Goal: Task Accomplishment & Management: Use online tool/utility

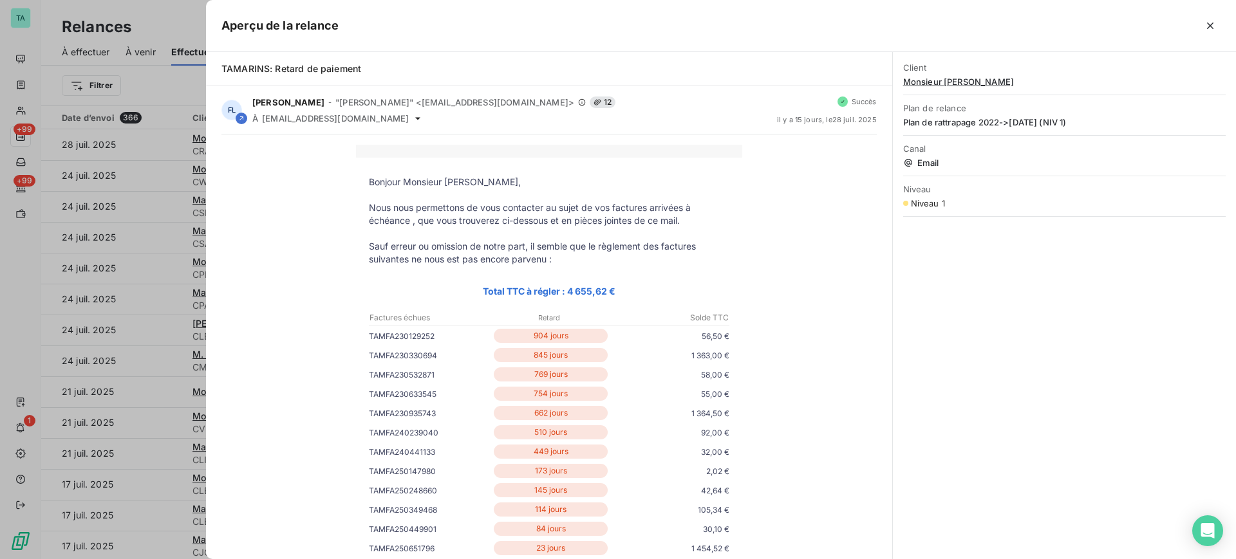
scroll to position [322, 0]
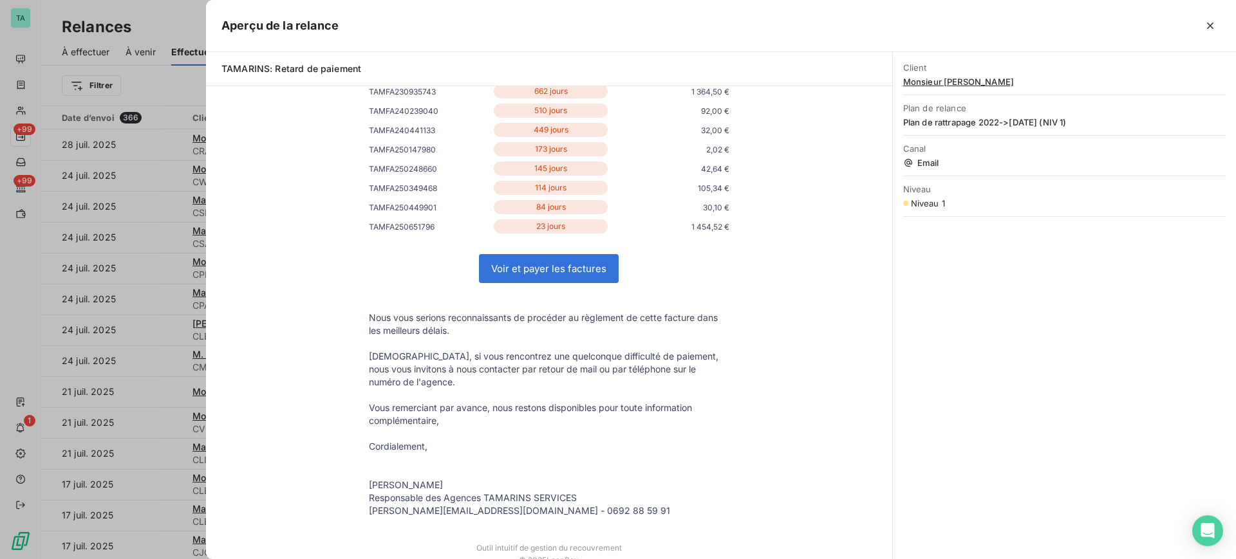
click at [173, 75] on div at bounding box center [618, 279] width 1236 height 559
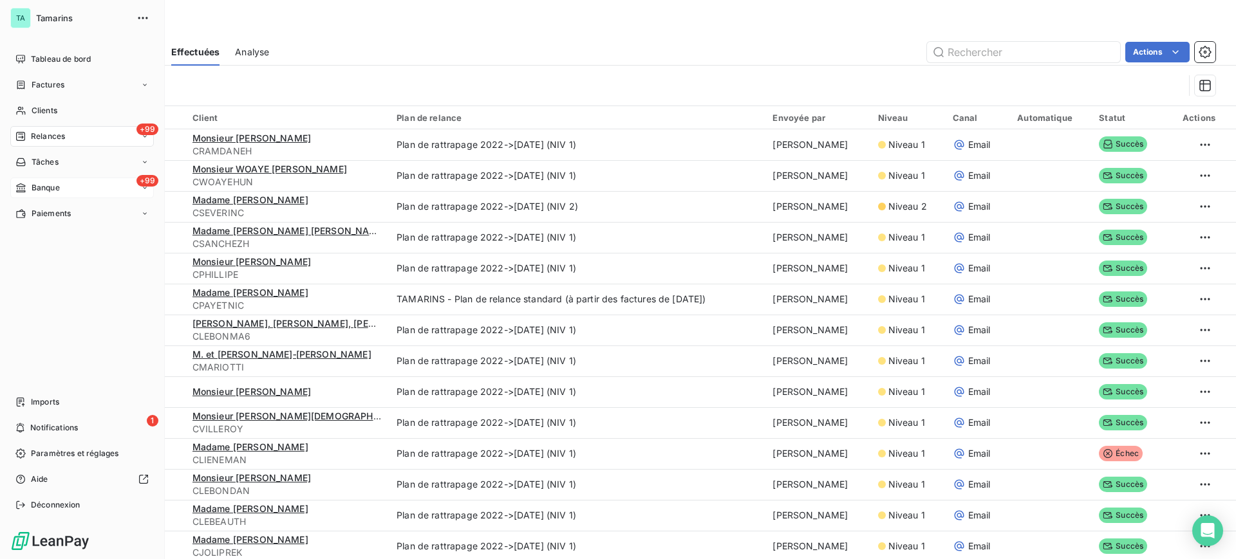
click at [40, 186] on span "Banque" at bounding box center [46, 188] width 28 height 12
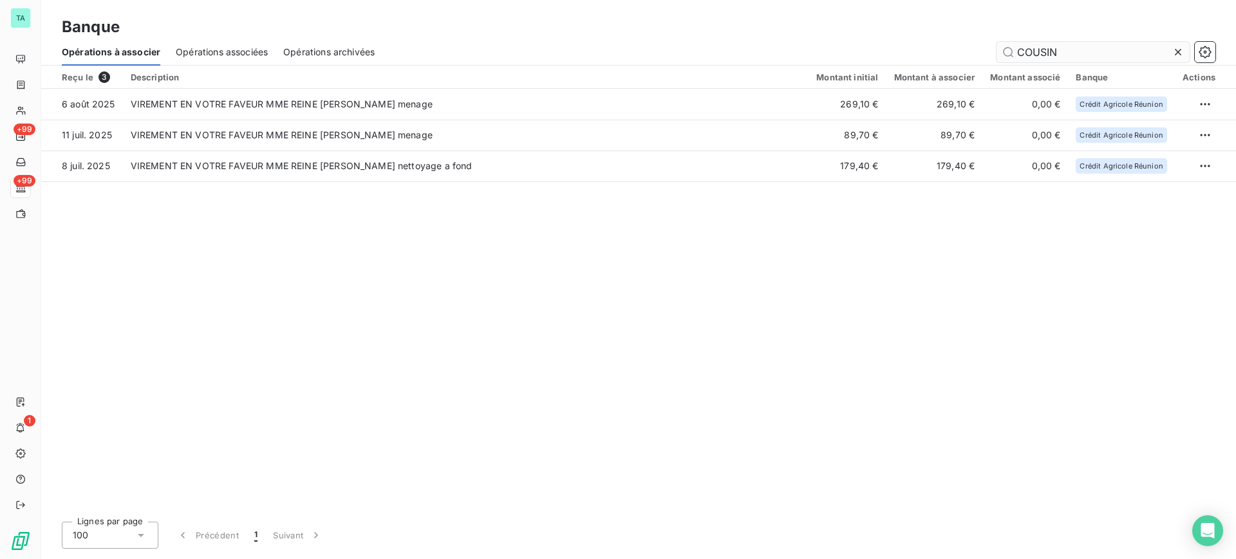
drag, startPoint x: 1067, startPoint y: 54, endPoint x: 1008, endPoint y: 48, distance: 58.9
click at [1008, 48] on input "COUSIN" at bounding box center [1093, 52] width 193 height 21
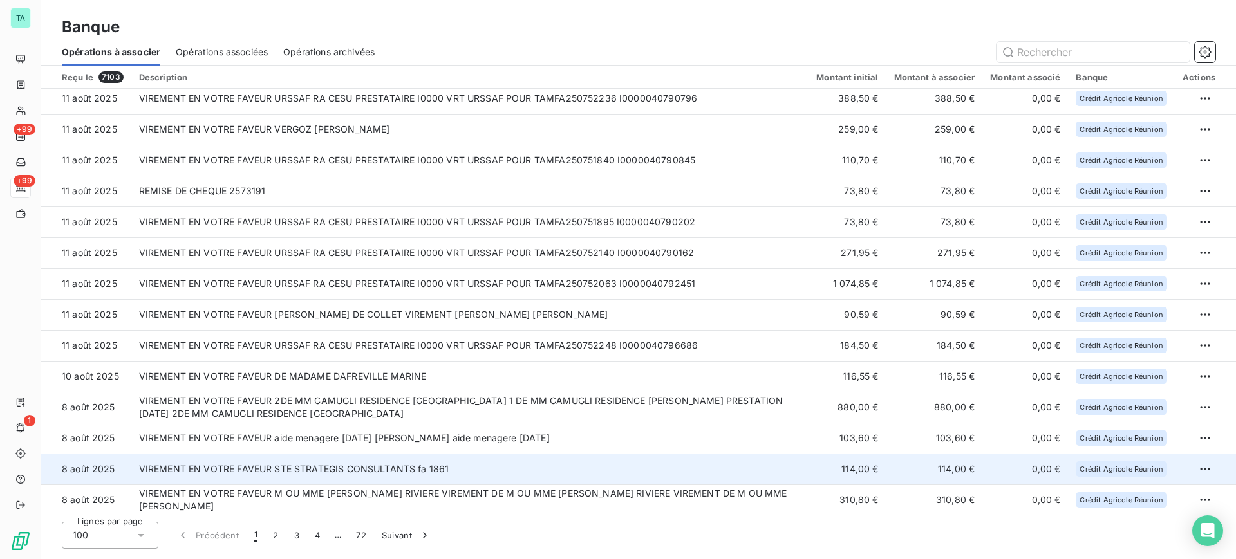
scroll to position [2656, 0]
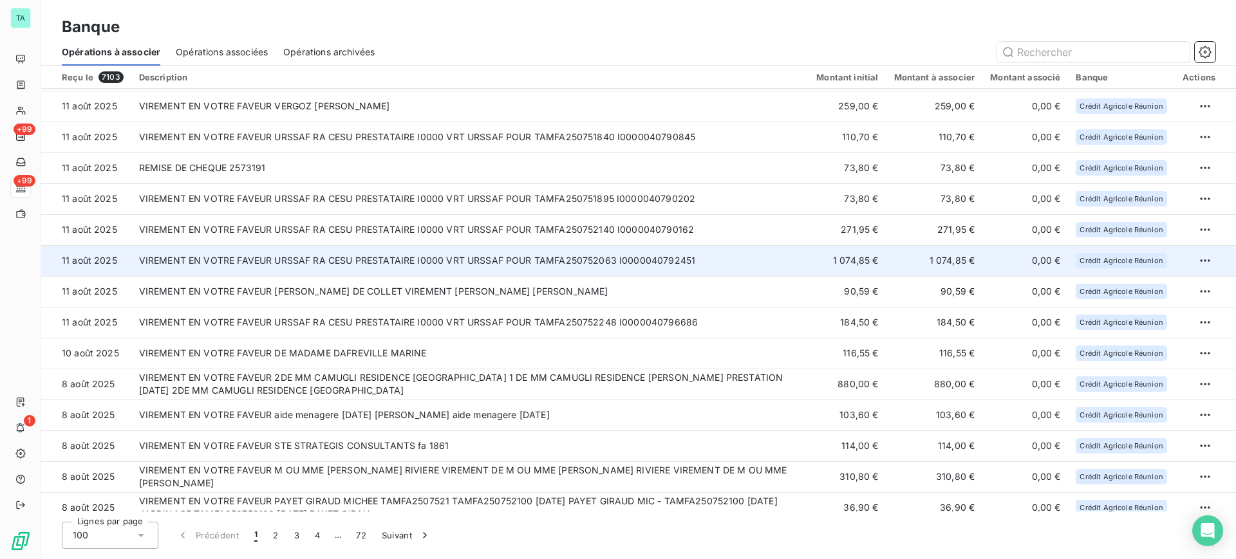
click at [440, 263] on td "VIREMENT EN VOTRE FAVEUR URSSAF RA CESU PRESTATAIRE I0000 VRT URSSAF POUR TAMFA…" at bounding box center [470, 260] width 678 height 31
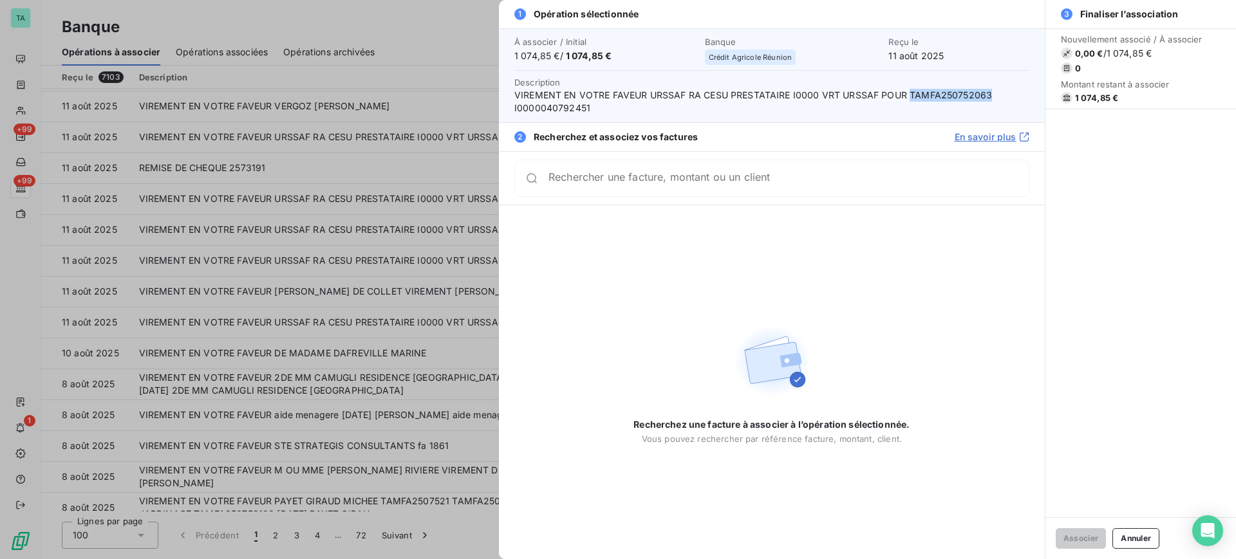
drag, startPoint x: 988, startPoint y: 91, endPoint x: 910, endPoint y: 93, distance: 77.3
click at [910, 94] on span "VIREMENT EN VOTRE FAVEUR URSSAF RA CESU PRESTATAIRE I0000 VRT URSSAF POUR TAMFA…" at bounding box center [771, 102] width 515 height 26
copy span "TAMFA250752063"
click at [595, 330] on div "Recherchez une facture à associer à l’opération sélectionnée. Vous pouvez reche…" at bounding box center [772, 382] width 546 height 354
click at [1131, 542] on button "Annuler" at bounding box center [1136, 539] width 47 height 21
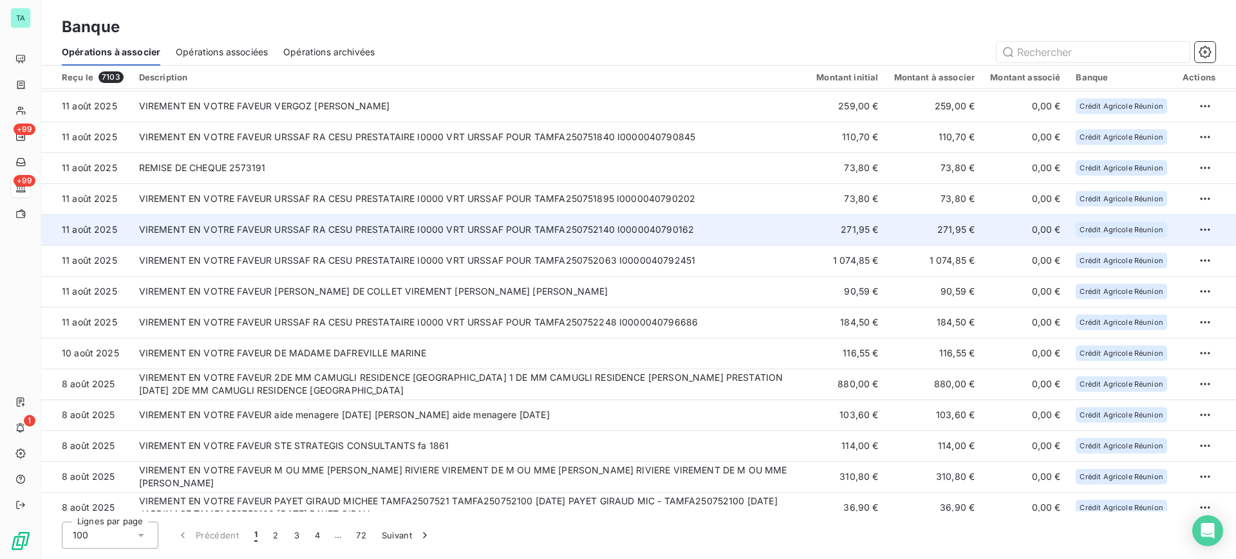
click at [576, 234] on td "VIREMENT EN VOTRE FAVEUR URSSAF RA CESU PRESTATAIRE I0000 VRT URSSAF POUR TAMFA…" at bounding box center [470, 229] width 678 height 31
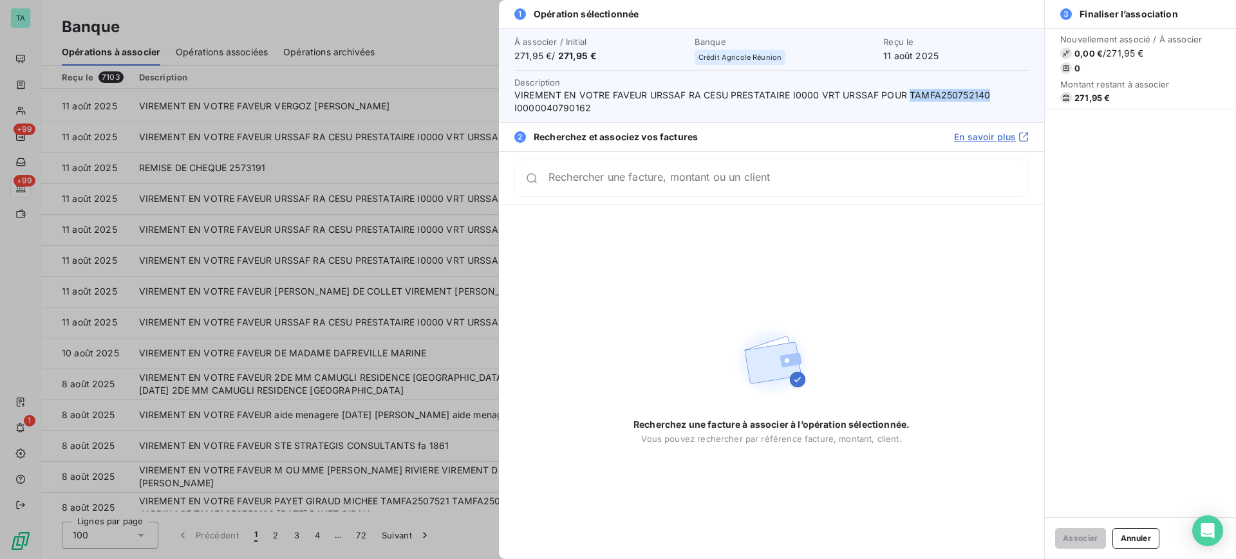
drag, startPoint x: 985, startPoint y: 99, endPoint x: 910, endPoint y: 91, distance: 75.7
click at [910, 91] on span "VIREMENT EN VOTRE FAVEUR URSSAF RA CESU PRESTATAIRE I0000 VRT URSSAF POUR TAMFA…" at bounding box center [771, 102] width 514 height 26
copy span "TAMFA250752140"
click at [1125, 538] on button "Annuler" at bounding box center [1136, 539] width 47 height 21
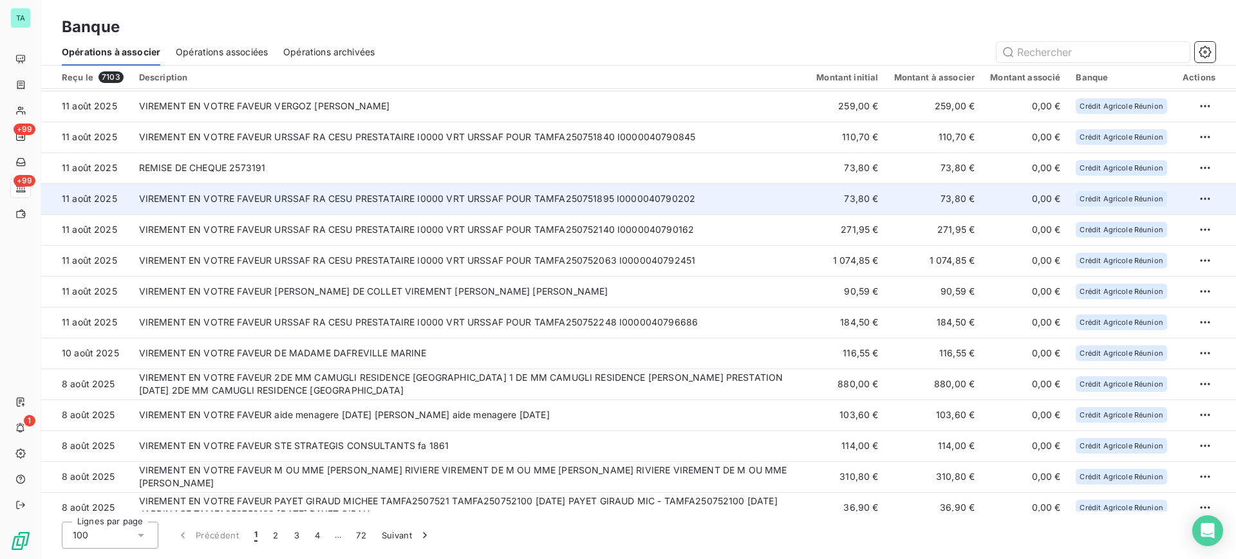
click at [619, 194] on td "VIREMENT EN VOTRE FAVEUR URSSAF RA CESU PRESTATAIRE I0000 VRT URSSAF POUR TAMFA…" at bounding box center [470, 198] width 678 height 31
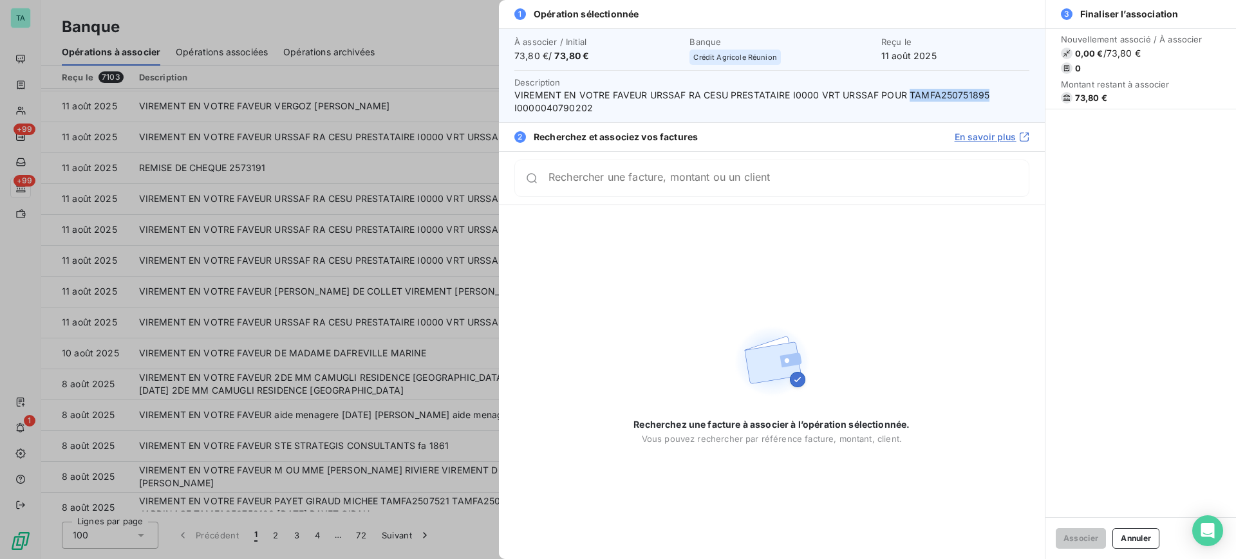
drag, startPoint x: 984, startPoint y: 93, endPoint x: 907, endPoint y: 93, distance: 77.3
click at [907, 93] on span "VIREMENT EN VOTRE FAVEUR URSSAF RA CESU PRESTATAIRE I0000 VRT URSSAF POUR TAMFA…" at bounding box center [771, 102] width 515 height 26
copy span "TAMFA250751895"
click at [1138, 536] on button "Annuler" at bounding box center [1136, 539] width 47 height 21
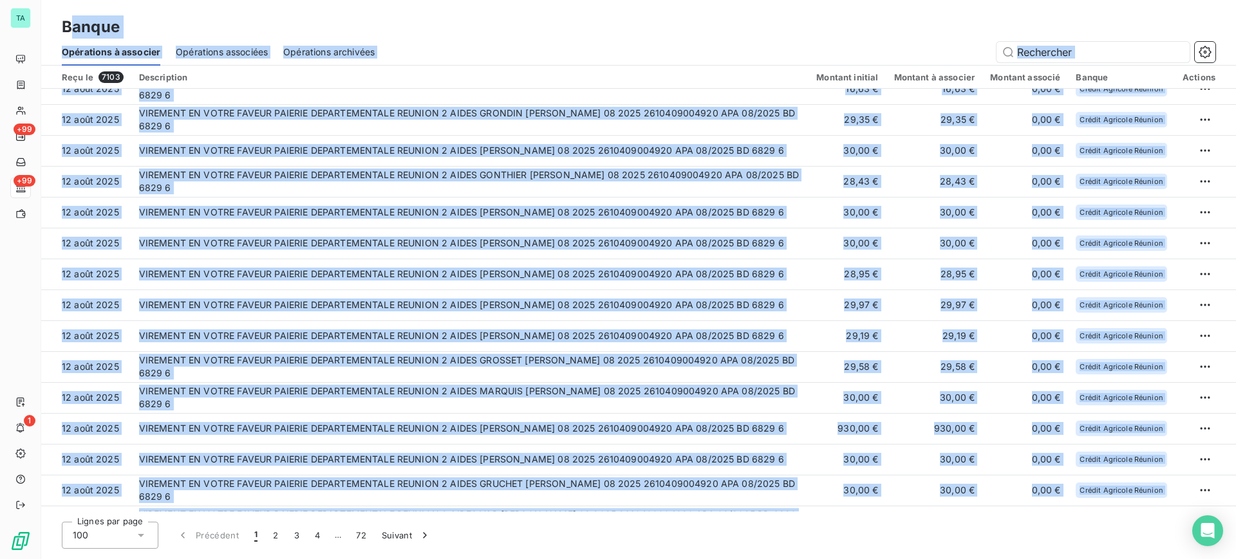
scroll to position [0, 0]
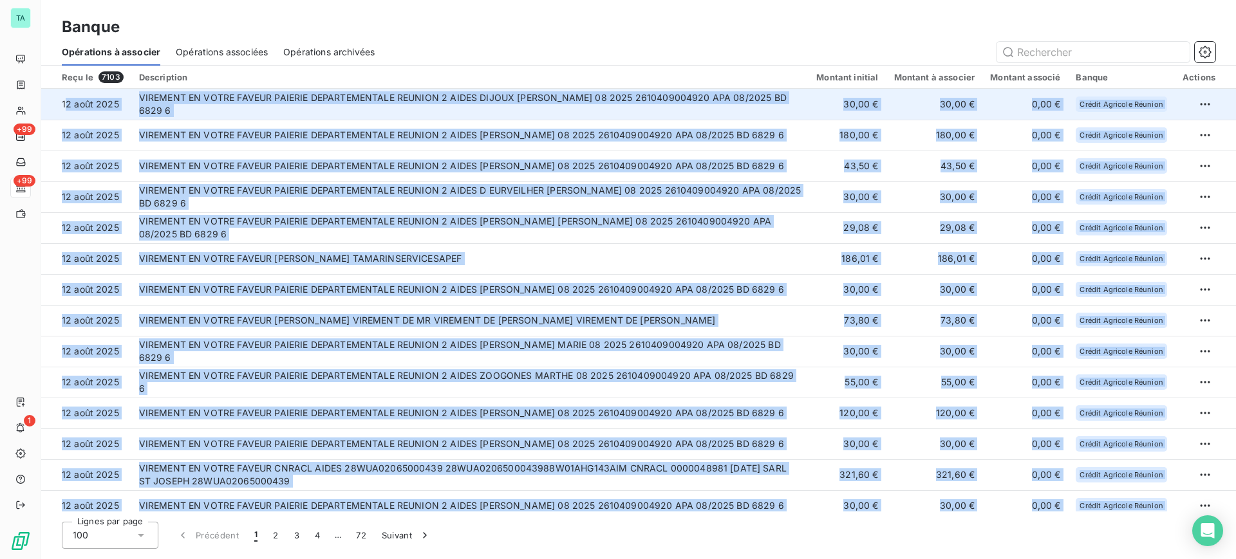
drag, startPoint x: 77, startPoint y: 220, endPoint x: 68, endPoint y: 101, distance: 119.4
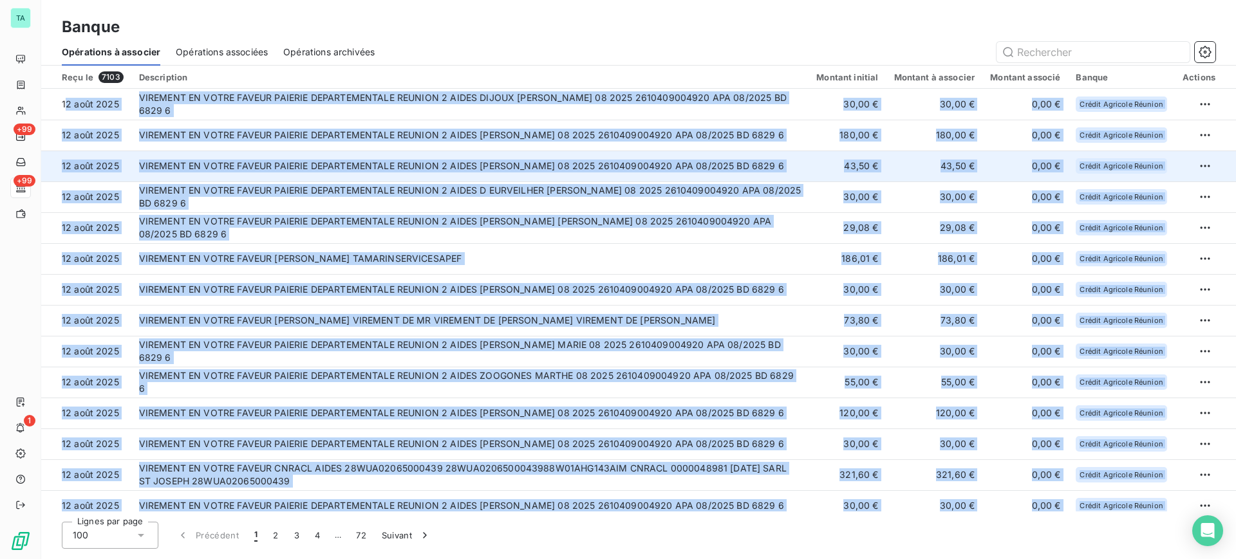
copy tbody "0 lore 9036 IPSUMDOL SI AMETC ADIPIS ELITSED DOEIUSMODTEMPO INCIDID 8 UTLAB ETD…"
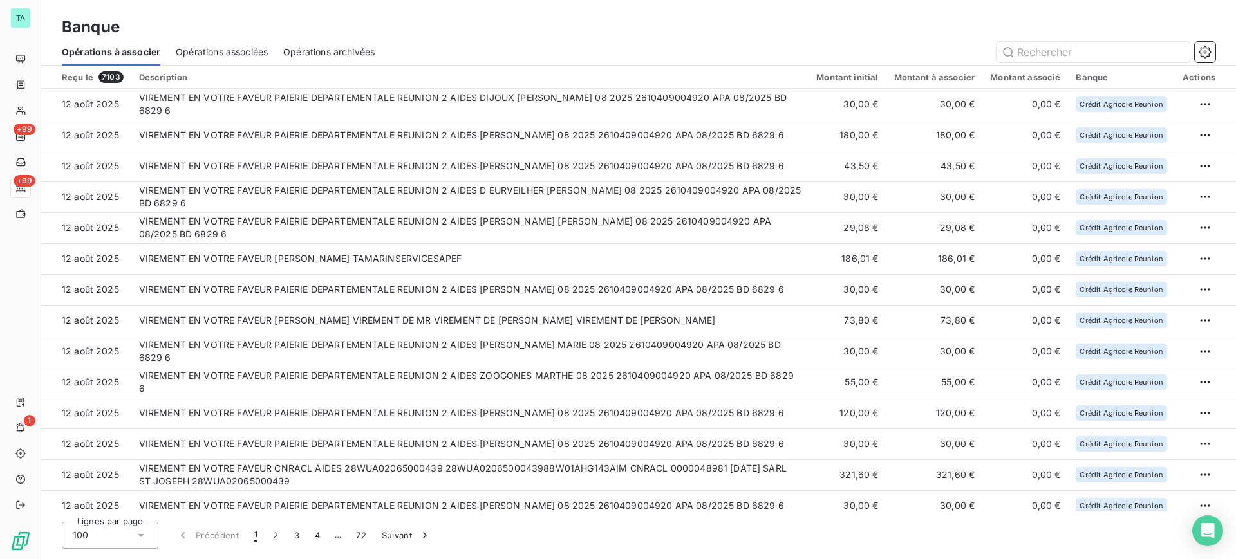
click at [650, 34] on div "Banque" at bounding box center [638, 26] width 1195 height 23
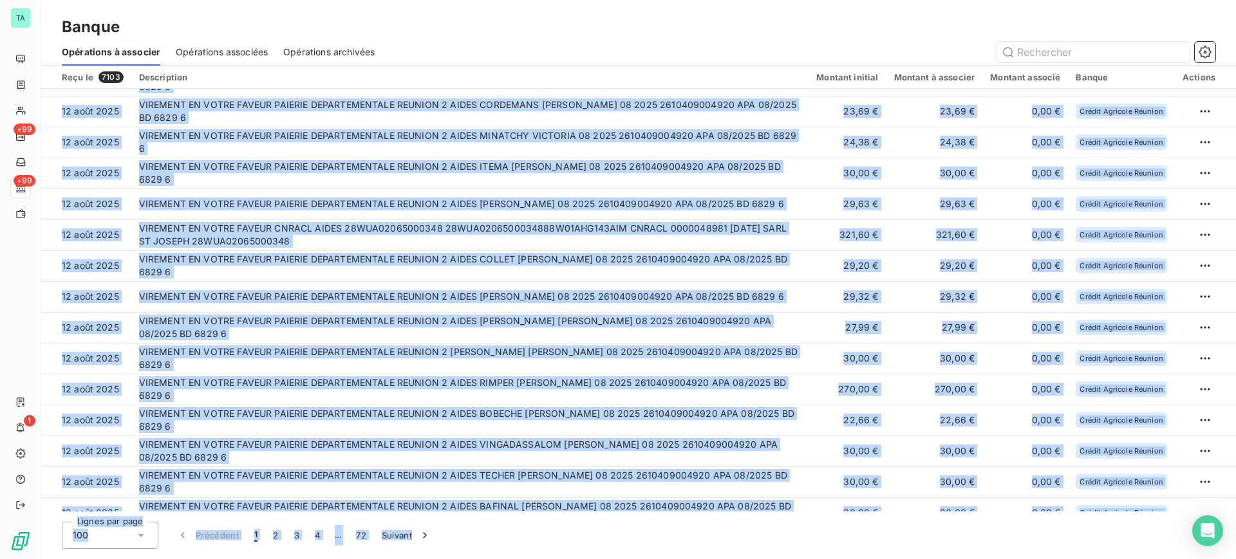
scroll to position [2016, 0]
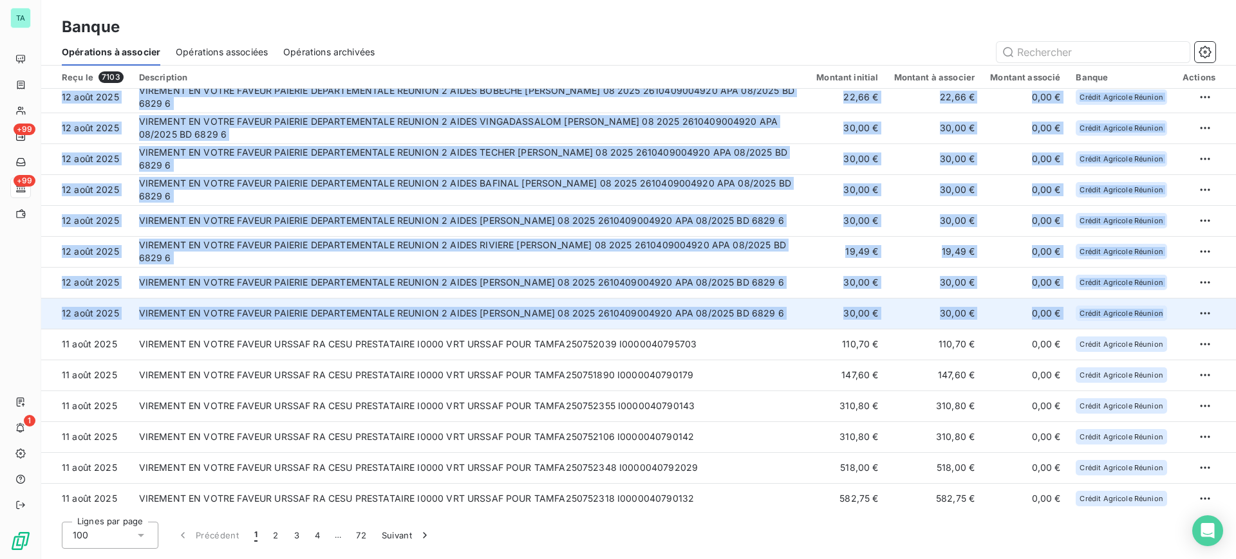
drag, startPoint x: 57, startPoint y: 106, endPoint x: 1160, endPoint y: 317, distance: 1123.6
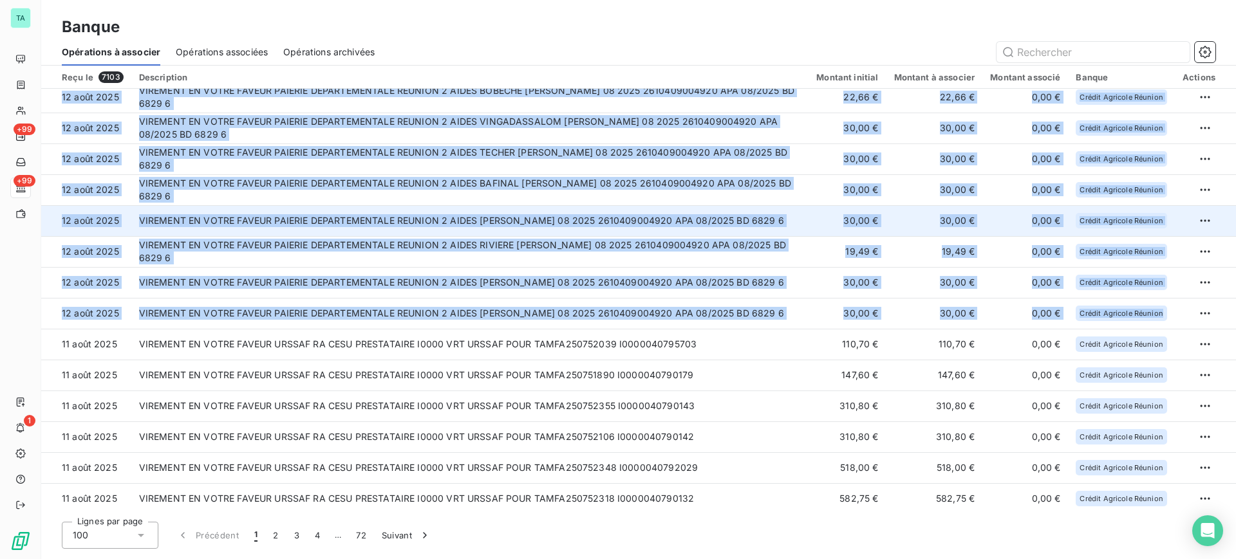
copy tbody "26 lore 7085 IPSUMDOL SI AMETC ADIPIS ELITSED DOEIUSMODTEMPO INCIDID 3 UTLAB ET…"
